Goal: Transaction & Acquisition: Purchase product/service

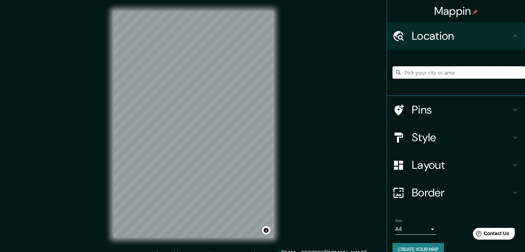
click at [445, 70] on input "Pick your city or area" at bounding box center [458, 72] width 133 height 12
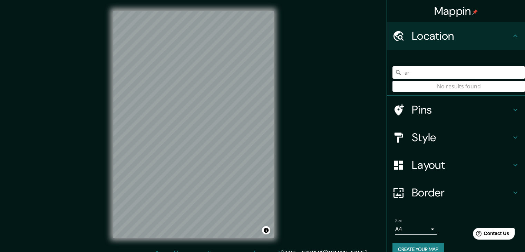
type input "a"
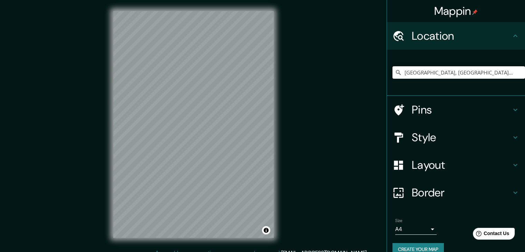
type input "[GEOGRAPHIC_DATA], [GEOGRAPHIC_DATA], [GEOGRAPHIC_DATA]"
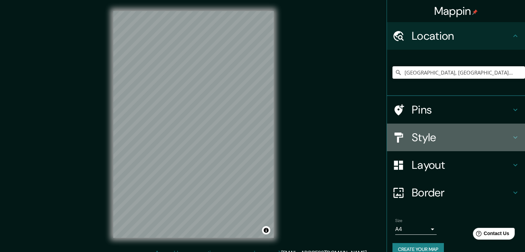
click at [439, 137] on h4 "Style" at bounding box center [461, 137] width 99 height 14
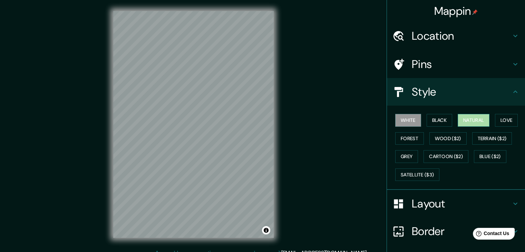
click at [473, 123] on button "Natural" at bounding box center [474, 120] width 32 height 13
click at [409, 141] on button "Forest" at bounding box center [409, 138] width 29 height 13
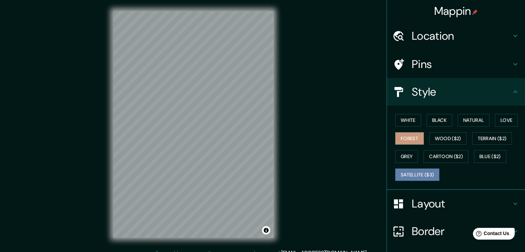
click at [406, 170] on button "Satellite ($3)" at bounding box center [417, 174] width 44 height 13
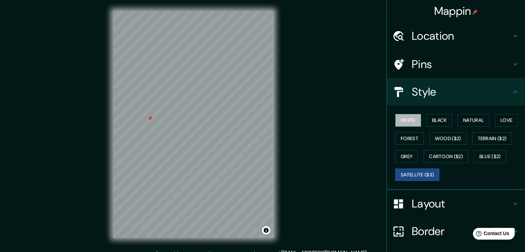
click at [404, 120] on button "White" at bounding box center [408, 120] width 26 height 13
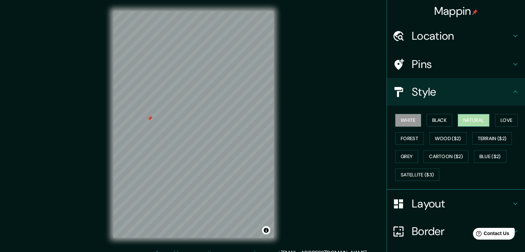
click at [459, 120] on button "Natural" at bounding box center [474, 120] width 32 height 13
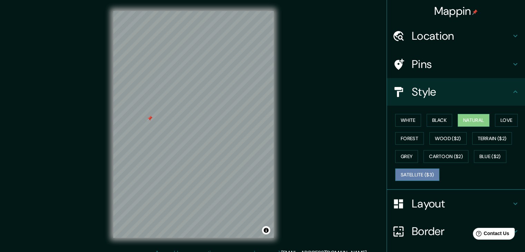
click at [412, 175] on button "Satellite ($3)" at bounding box center [417, 174] width 44 height 13
click at [468, 119] on button "Natural" at bounding box center [474, 120] width 32 height 13
click at [500, 117] on button "Love" at bounding box center [506, 120] width 23 height 13
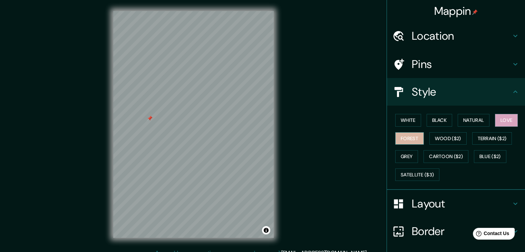
click at [400, 138] on button "Forest" at bounding box center [409, 138] width 29 height 13
click at [439, 136] on button "Wood ($2)" at bounding box center [447, 138] width 37 height 13
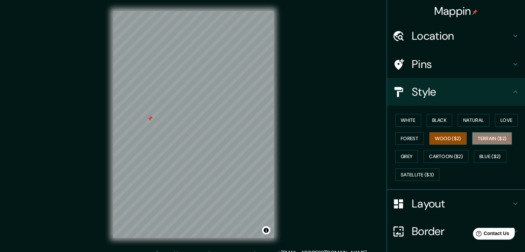
click at [484, 141] on button "Terrain ($2)" at bounding box center [492, 138] width 40 height 13
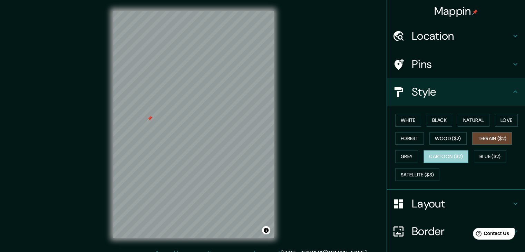
click at [455, 156] on button "Cartoon ($2)" at bounding box center [445, 156] width 45 height 13
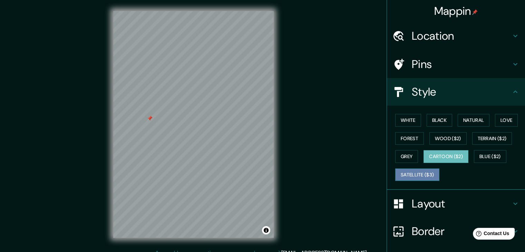
click at [412, 171] on button "Satellite ($3)" at bounding box center [417, 174] width 44 height 13
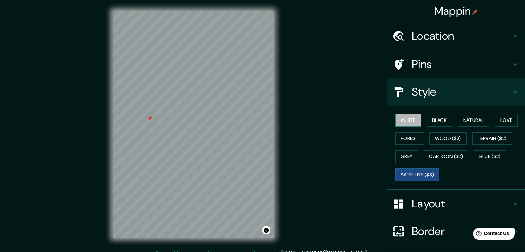
click at [415, 123] on button "White" at bounding box center [408, 120] width 26 height 13
click at [404, 118] on button "White" at bounding box center [408, 120] width 26 height 13
click at [401, 118] on button "White" at bounding box center [408, 120] width 26 height 13
click at [315, 152] on div "Mappin Location [GEOGRAPHIC_DATA], [GEOGRAPHIC_DATA], [GEOGRAPHIC_DATA] [GEOGRA…" at bounding box center [262, 130] width 525 height 260
click at [410, 122] on button "White" at bounding box center [408, 120] width 26 height 13
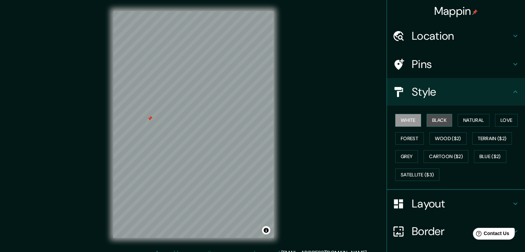
click at [435, 122] on button "Black" at bounding box center [439, 120] width 26 height 13
click at [402, 117] on button "White" at bounding box center [408, 120] width 26 height 13
click at [408, 171] on button "Satellite ($3)" at bounding box center [417, 174] width 44 height 13
click at [414, 121] on button "White" at bounding box center [408, 120] width 26 height 13
